Goal: Task Accomplishment & Management: Manage account settings

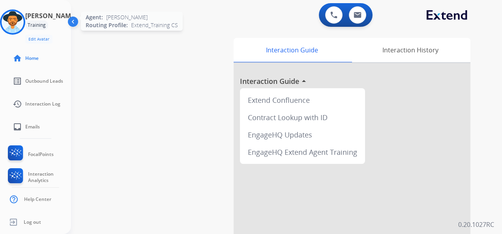
click at [24, 18] on img at bounding box center [13, 22] width 22 height 22
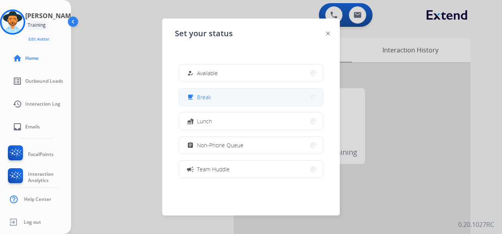
click at [221, 96] on button "free_breakfast Break" at bounding box center [251, 97] width 144 height 17
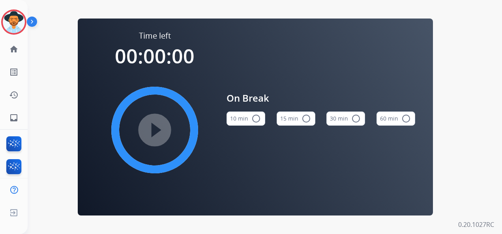
click at [306, 119] on mat-icon "radio_button_unchecked" at bounding box center [306, 118] width 9 height 9
click at [479, 105] on div "Time left 00:15:00 play_circle_filled On Break 10 min radio_button_unchecked 15…" at bounding box center [255, 117] width 455 height 234
drag, startPoint x: 304, startPoint y: 159, endPoint x: 241, endPoint y: 166, distance: 63.5
click at [304, 160] on div "On Break 10 min radio_button_unchecked 15 min check_circle 30 min radio_button_…" at bounding box center [321, 111] width 189 height 163
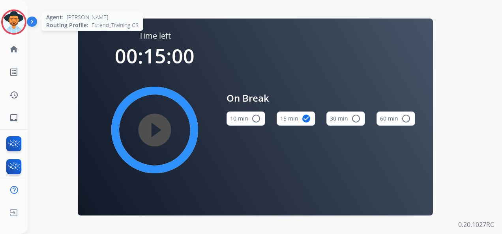
click at [11, 17] on img at bounding box center [14, 22] width 22 height 22
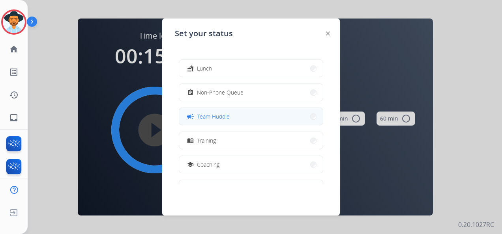
scroll to position [79, 0]
click at [239, 117] on button "menu_book Training" at bounding box center [251, 114] width 144 height 17
